Goal: Transaction & Acquisition: Purchase product/service

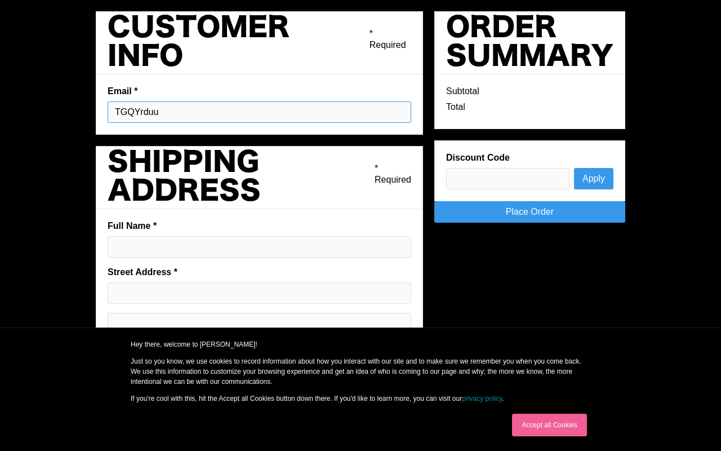
type input "TGQYrduu"
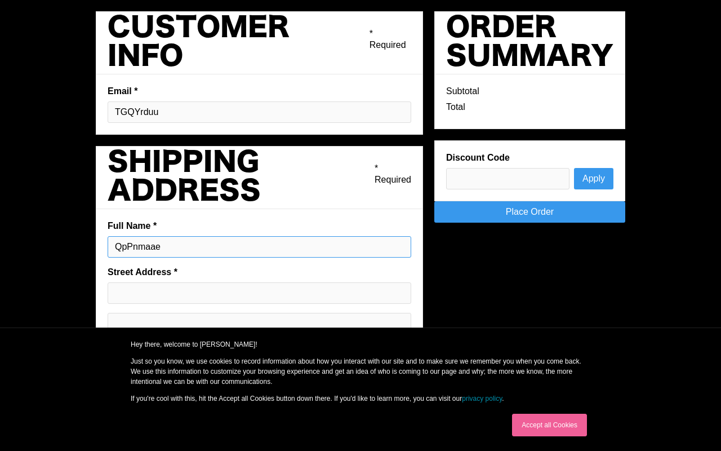
type input "QpPnmaae"
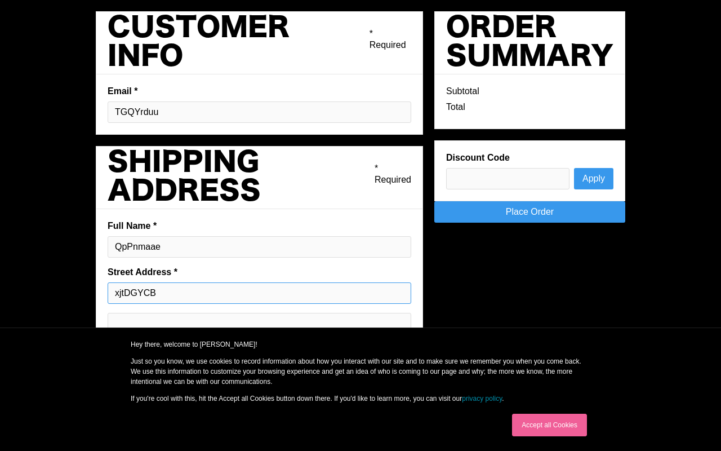
type input "xjtDGYCB"
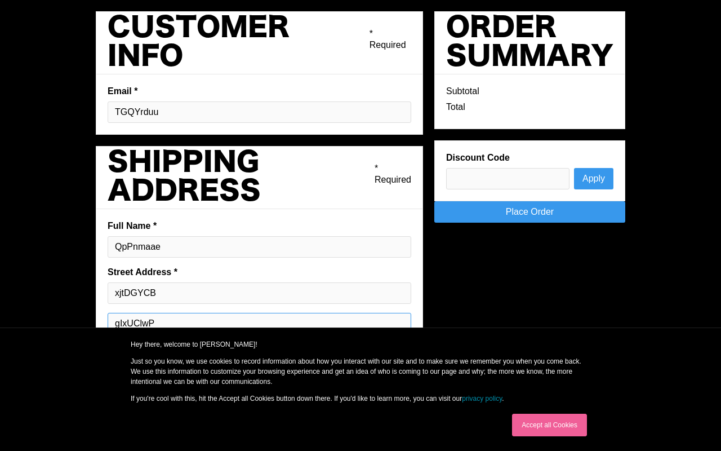
type input "gIxUClwP"
type input "onjJsbbc"
type input "XaoVMeaR"
type input "zYHaglbn"
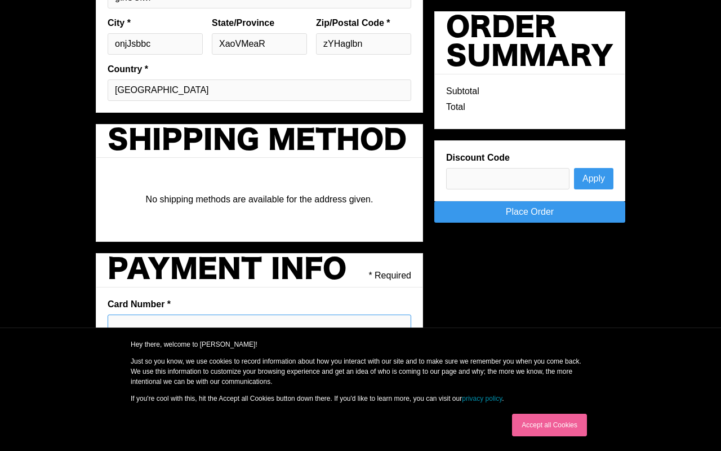
type input "B"
click at [111, 342] on div "Hey there, welcome to [PERSON_NAME]! Just so you know, we use cookies to record…" at bounding box center [360, 371] width 541 height 64
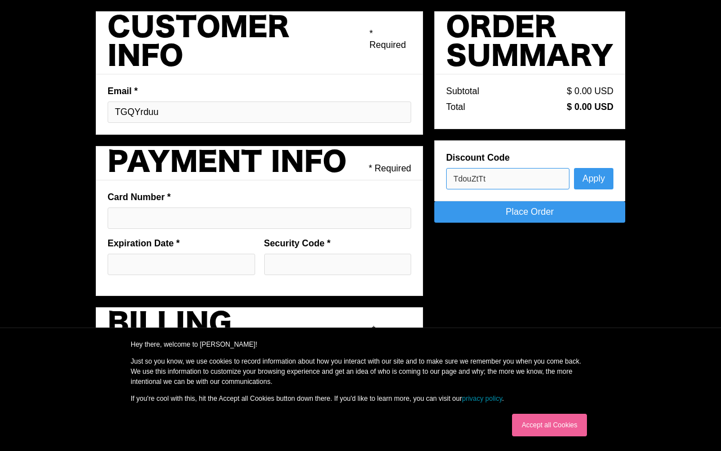
type input "TdouZtTt"
click at [484, 398] on link "privacy policy" at bounding box center [482, 398] width 40 height 8
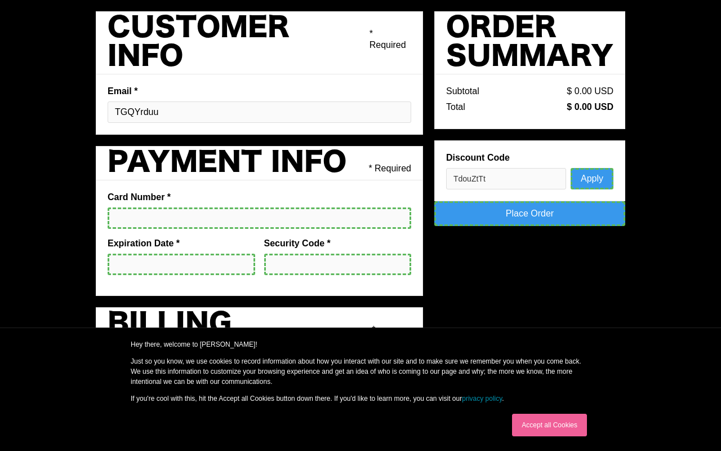
click at [549, 425] on link "Accept all Cookies" at bounding box center [549, 424] width 75 height 23
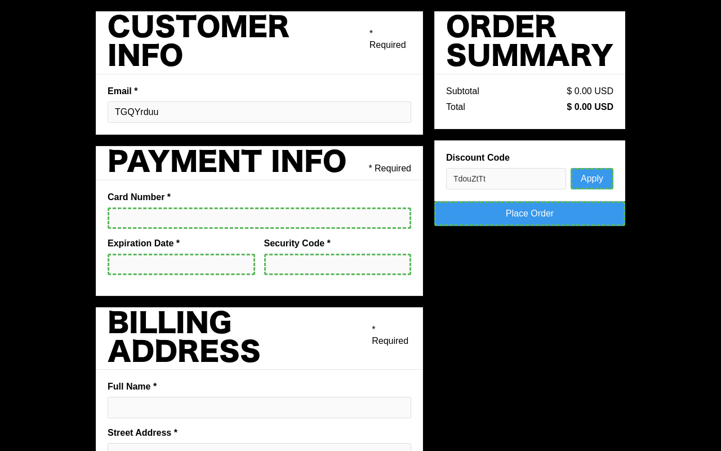
click at [593, 178] on button "Apply" at bounding box center [591, 178] width 43 height 21
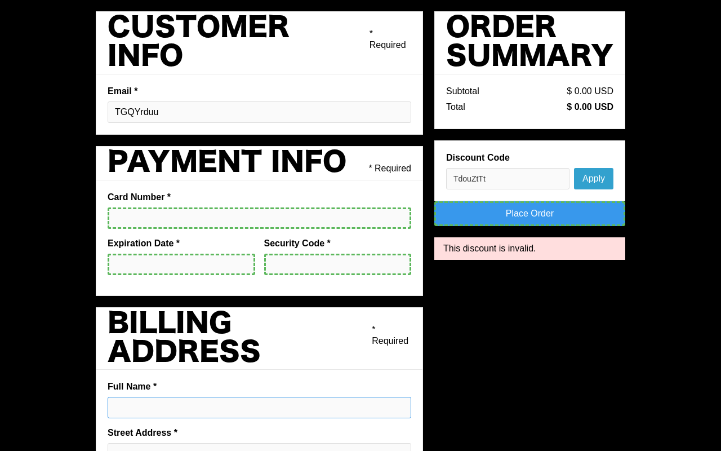
click at [535, 211] on link "Place Order" at bounding box center [529, 213] width 191 height 25
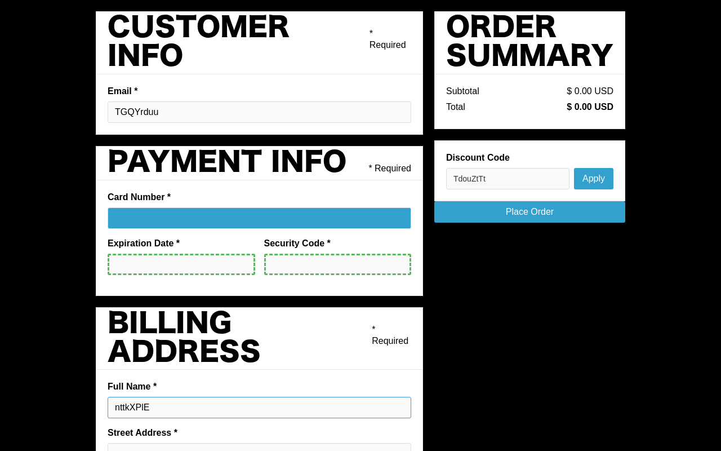
type input "nttkXPlE"
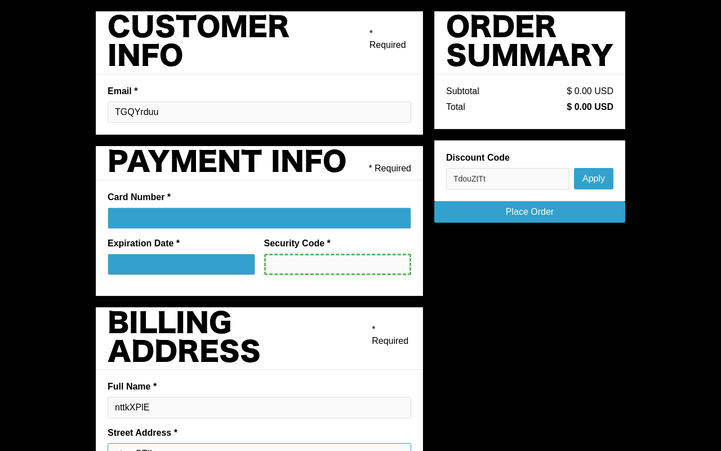
type input "qtemOTIl"
type input "vekGjXde"
type input "YLWTSZhw"
type input "oQVWZbhQ"
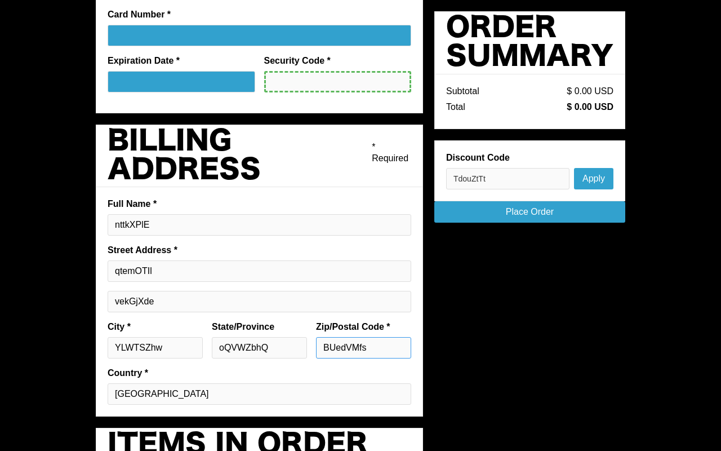
type input "BUedVMfs"
